Goal: Download file/media

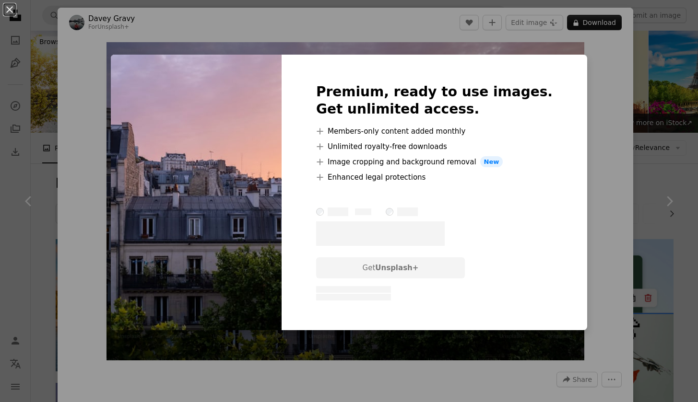
scroll to position [546, 0]
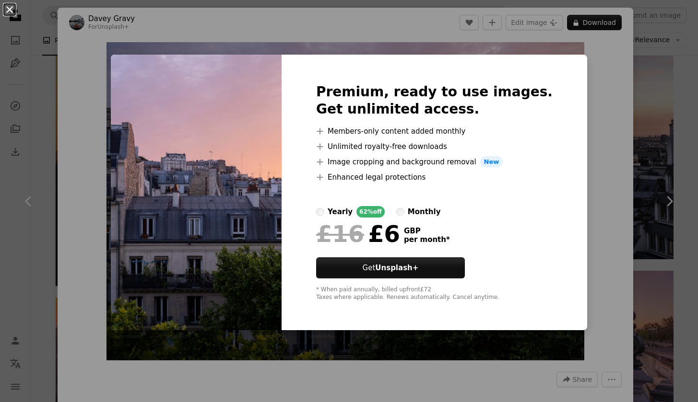
click at [14, 15] on button "An X shape" at bounding box center [10, 10] width 12 height 12
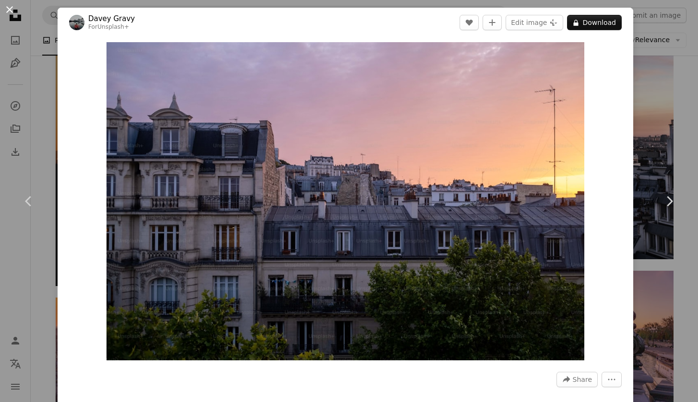
click at [10, 11] on button "An X shape" at bounding box center [10, 10] width 12 height 12
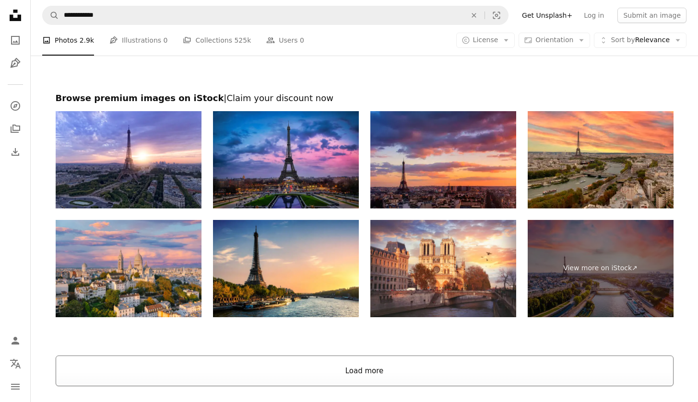
click at [353, 363] on button "Load more" at bounding box center [365, 371] width 618 height 31
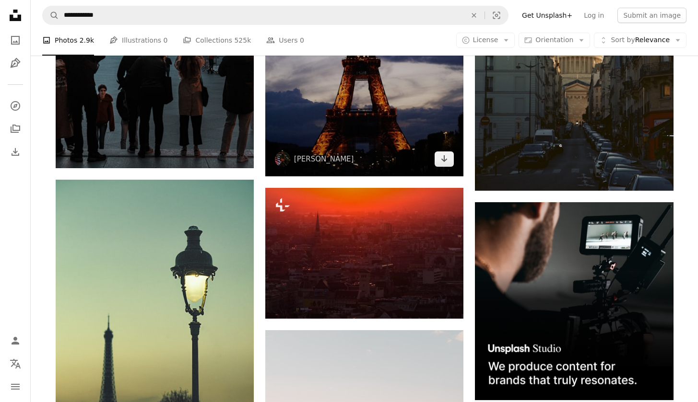
scroll to position [4032, 0]
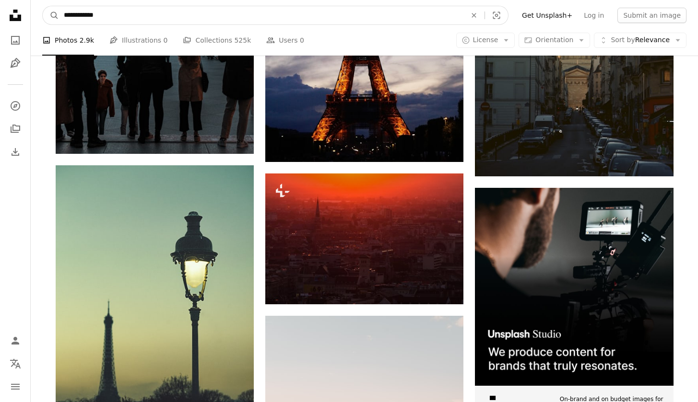
drag, startPoint x: 130, startPoint y: 13, endPoint x: 82, endPoint y: 15, distance: 47.5
click at [82, 15] on input "**********" at bounding box center [261, 15] width 404 height 18
type input "**********"
click at [51, 15] on button "A magnifying glass" at bounding box center [51, 15] width 16 height 18
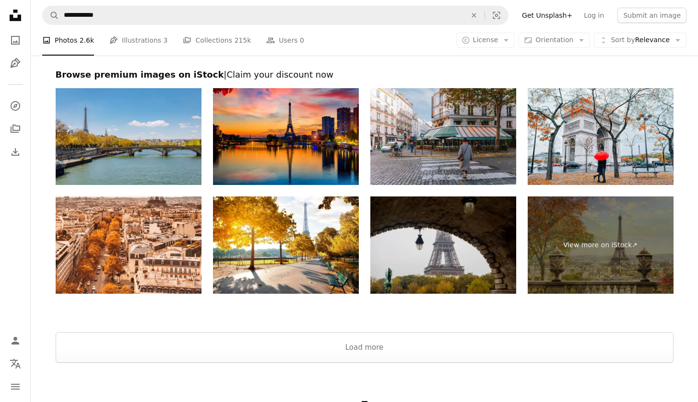
scroll to position [1936, 0]
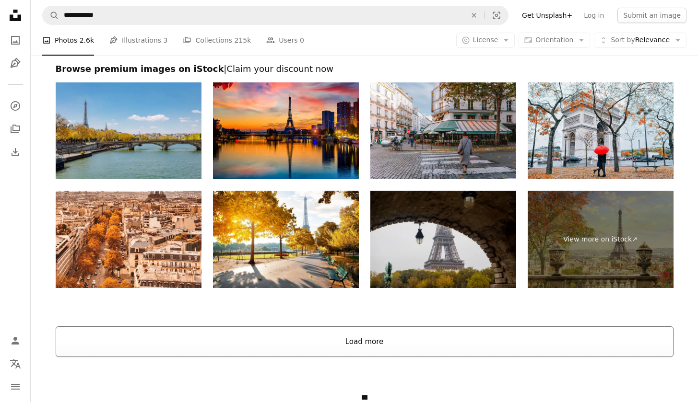
click at [304, 328] on button "Load more" at bounding box center [365, 342] width 618 height 31
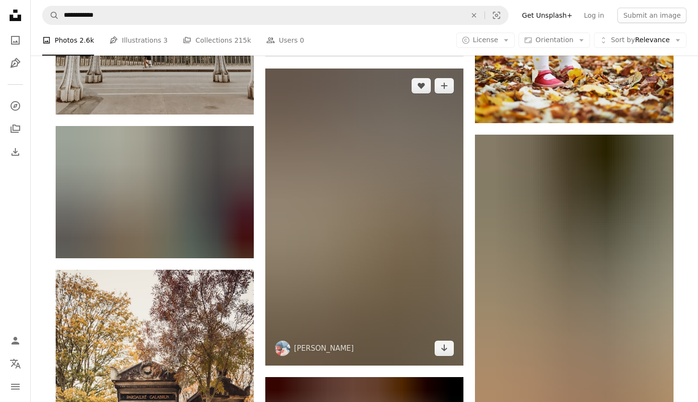
scroll to position [3654, 0]
